Goal: Information Seeking & Learning: Learn about a topic

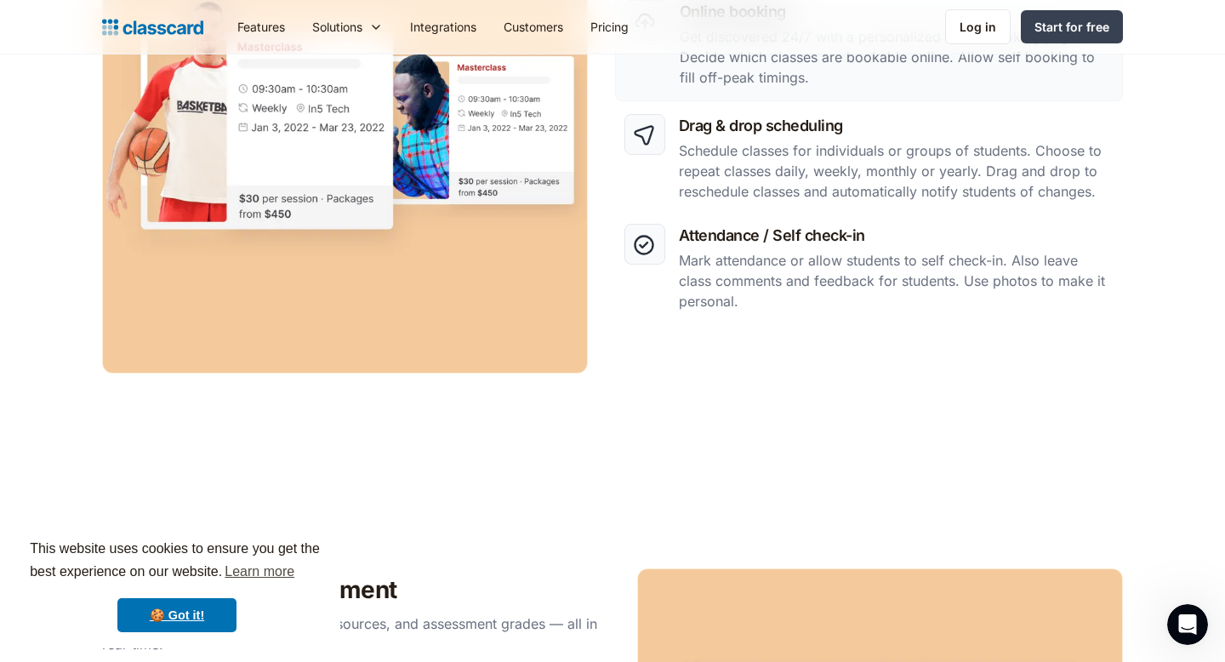
scroll to position [969, 0]
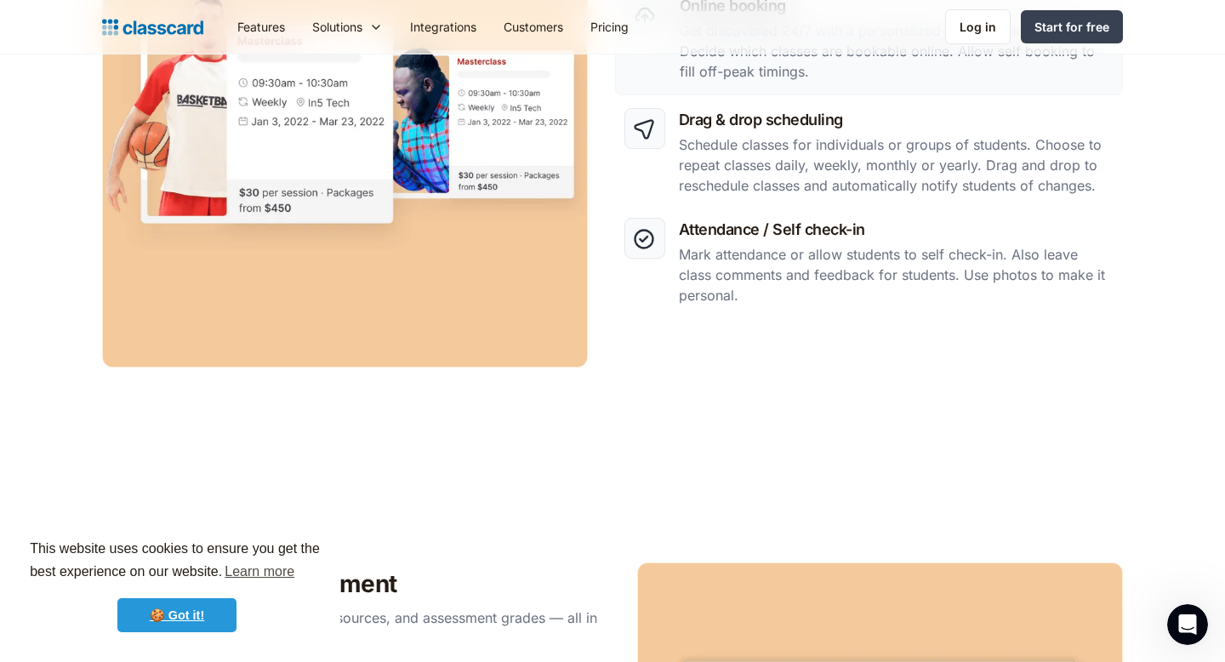
click at [187, 613] on link "🍪 Got it!" at bounding box center [176, 615] width 119 height 34
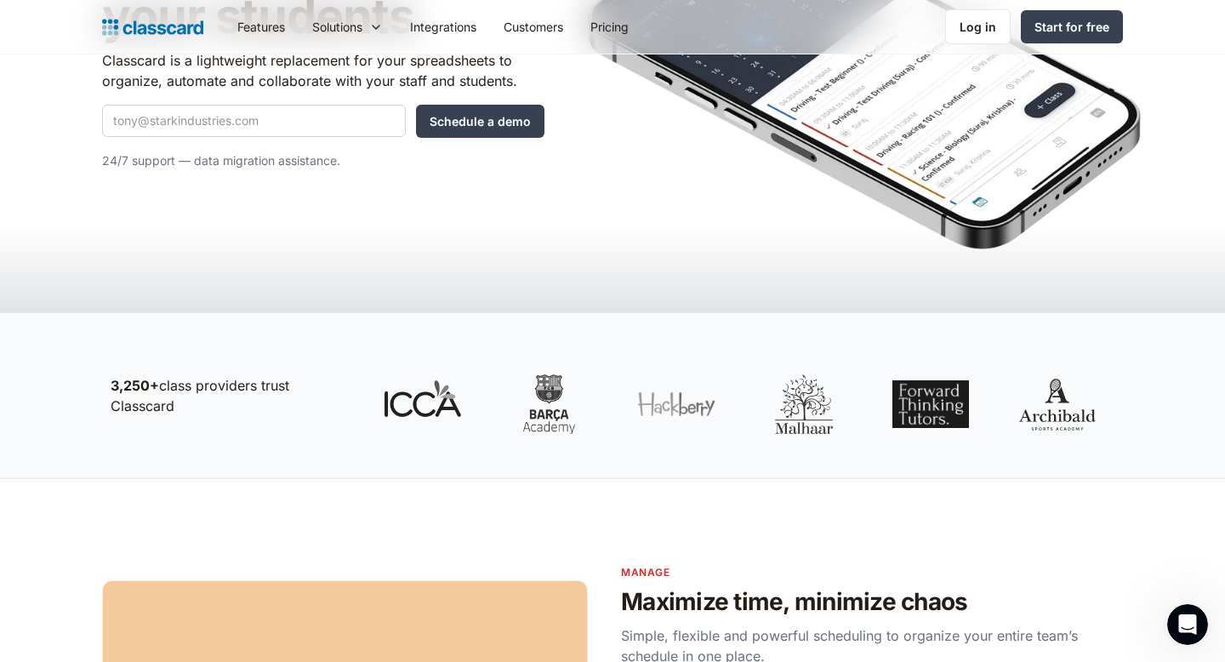
scroll to position [42, 0]
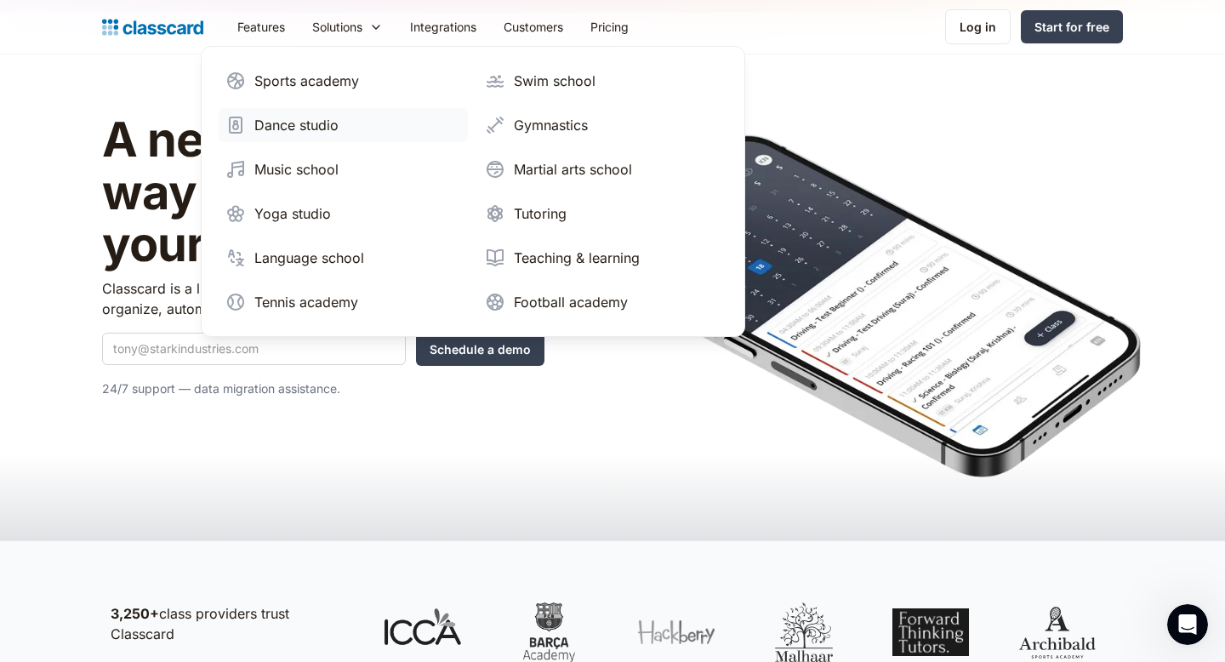
click at [305, 128] on div "Dance studio" at bounding box center [296, 125] width 84 height 20
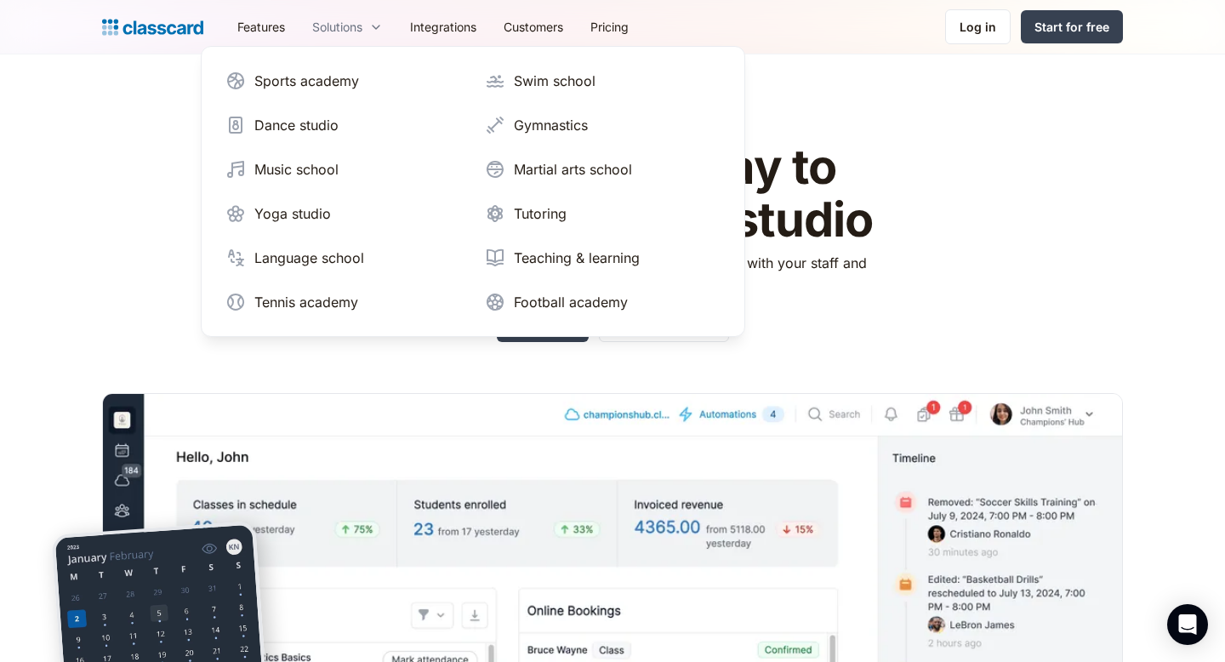
click at [343, 27] on div "Solutions" at bounding box center [337, 27] width 50 height 18
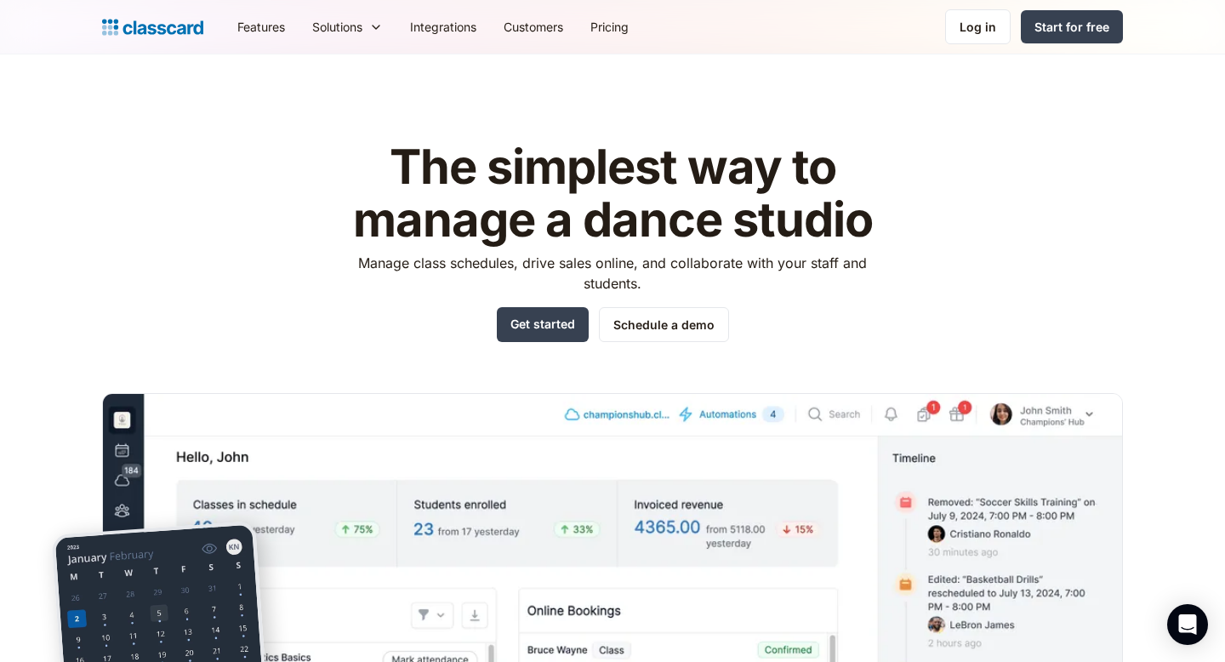
click at [100, 313] on header "The simplest way to manage a dance studio Manage class schedules, drive sales o…" at bounding box center [612, 448] width 1225 height 789
